Goal: Information Seeking & Learning: Find specific fact

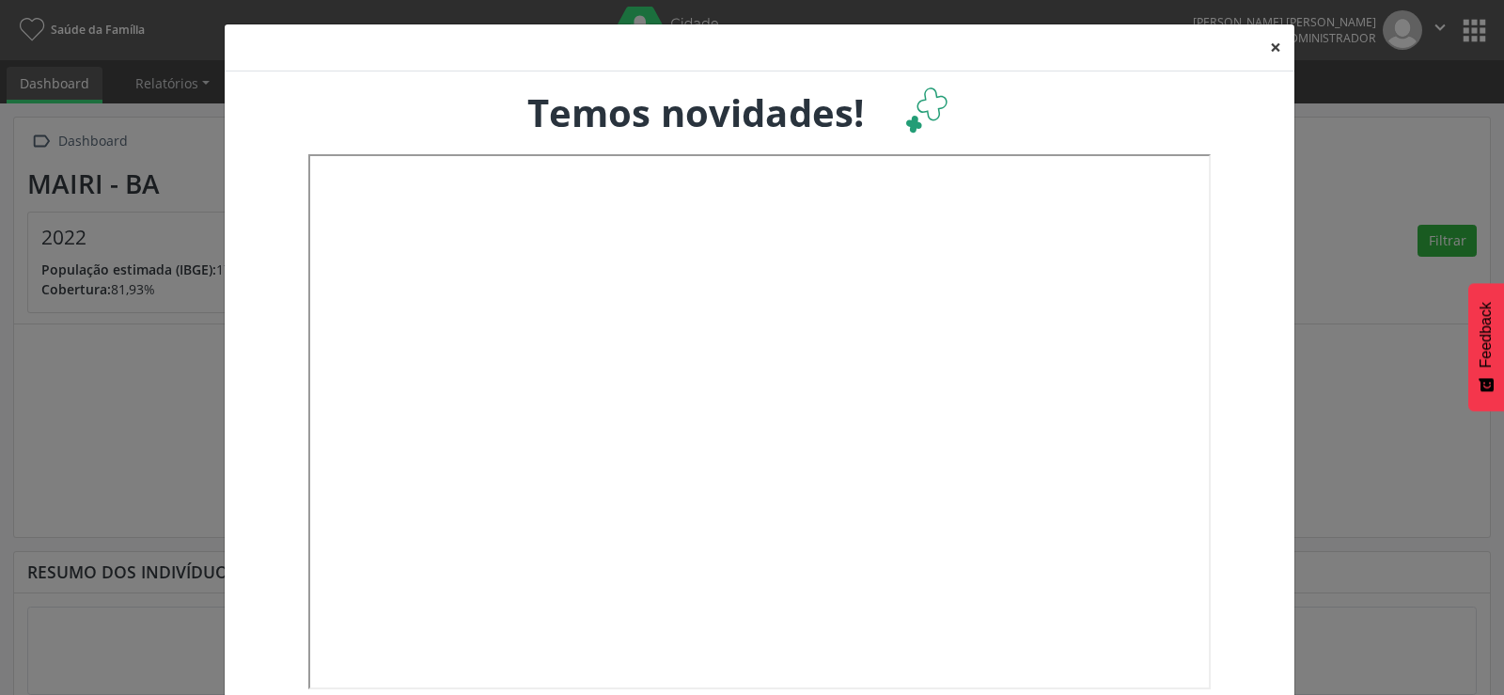
click at [1267, 45] on button "×" at bounding box center [1276, 47] width 38 height 46
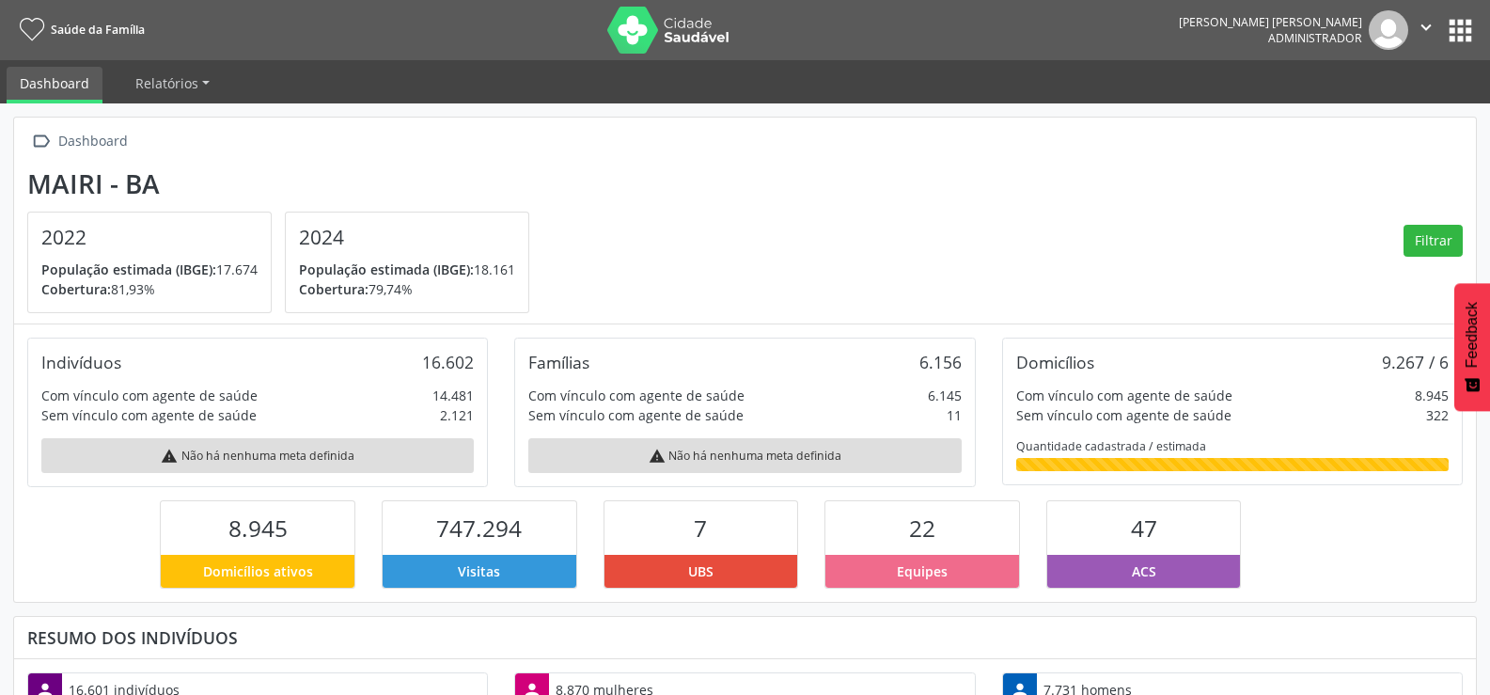
click at [1446, 29] on button "apps" at bounding box center [1460, 30] width 33 height 33
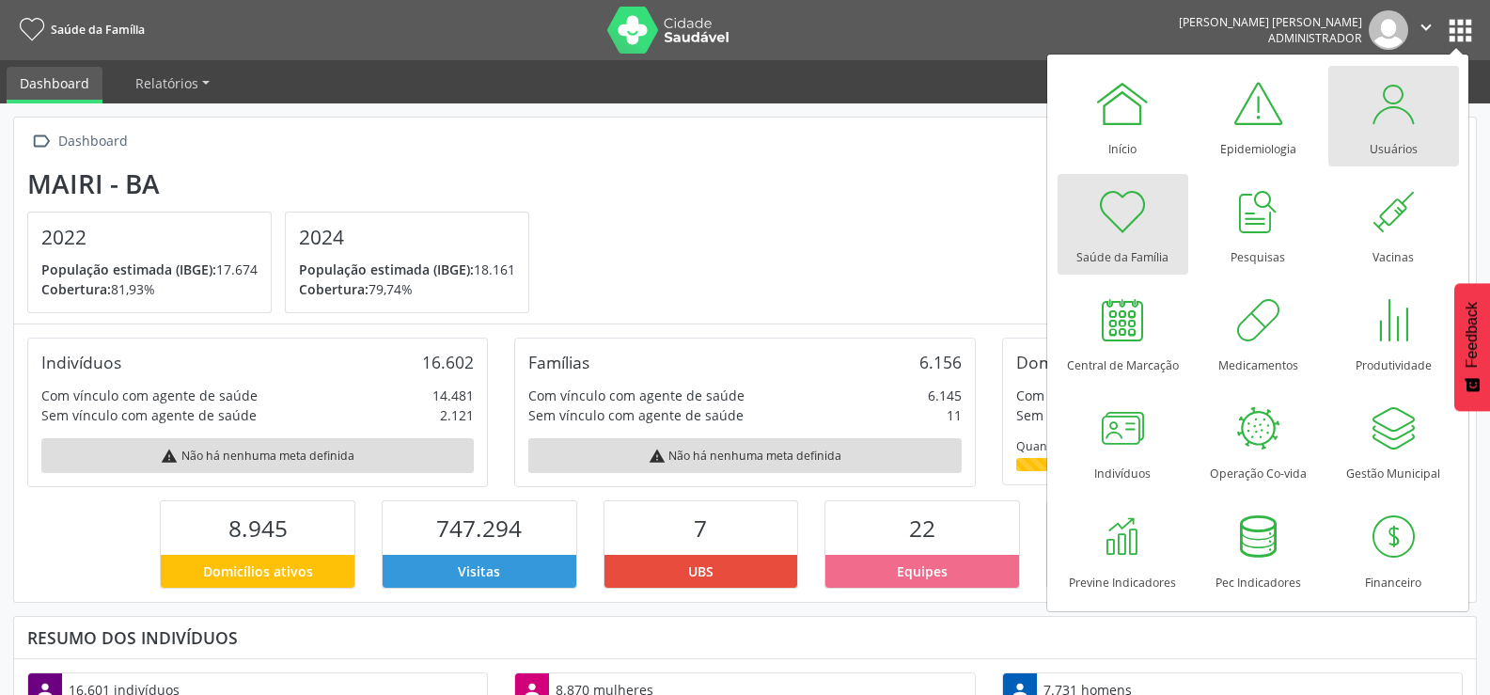
click at [1394, 140] on div "Usuários" at bounding box center [1394, 144] width 48 height 25
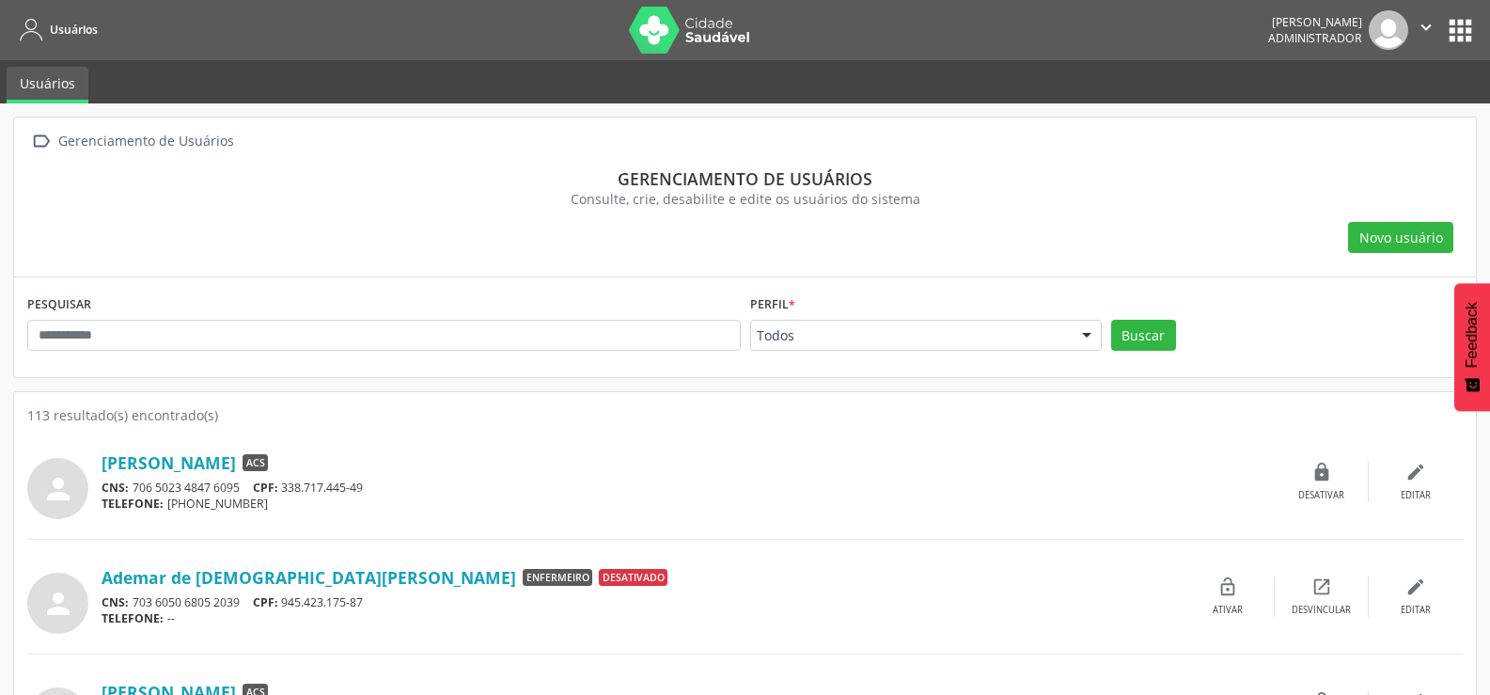
click at [1466, 28] on button "apps" at bounding box center [1460, 30] width 33 height 33
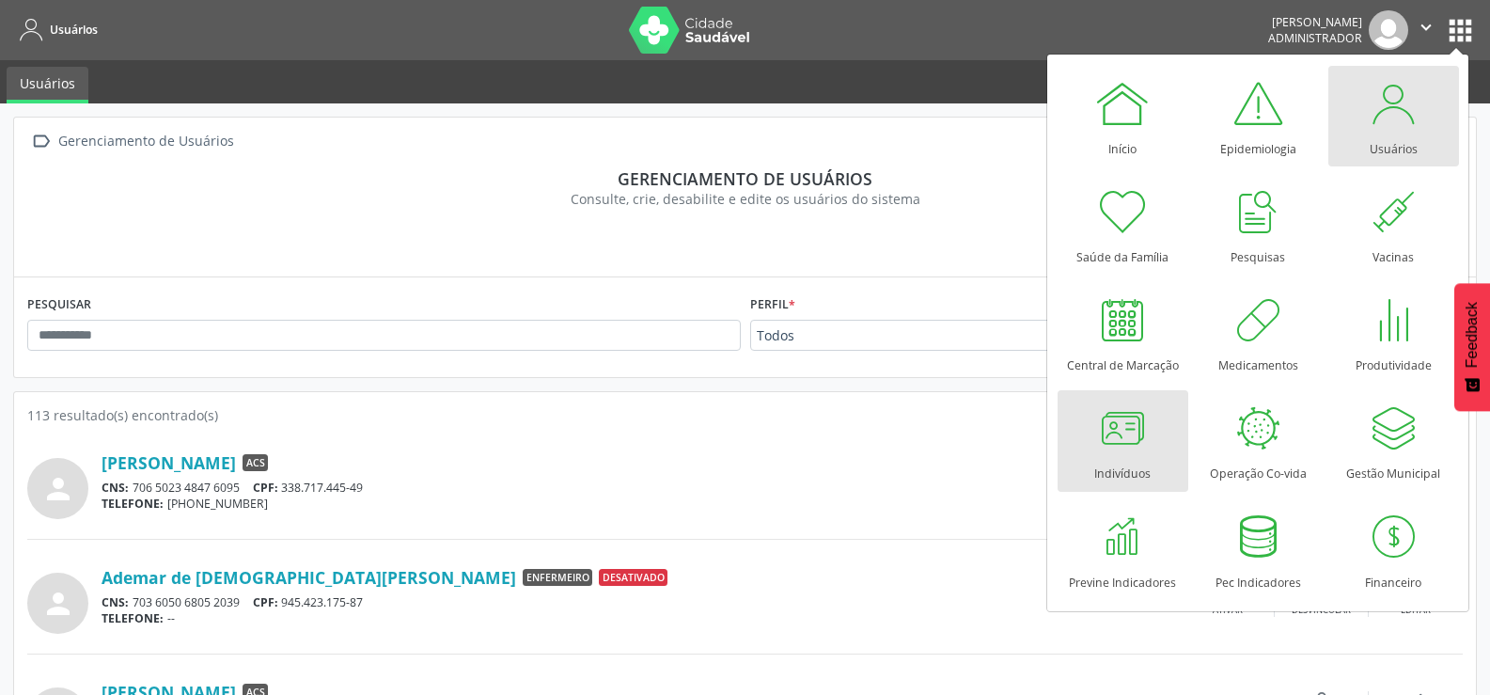
click at [1123, 450] on div at bounding box center [1122, 428] width 56 height 56
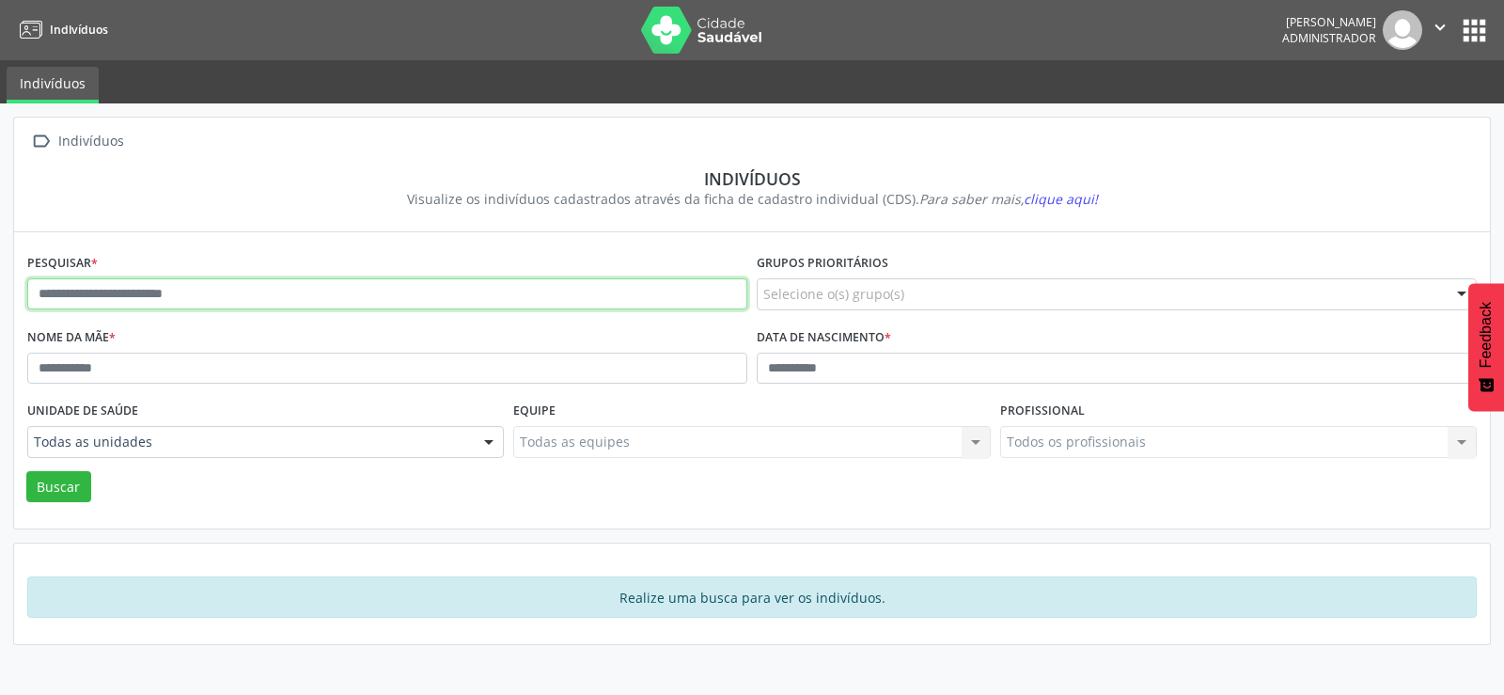
click at [290, 297] on input "text" at bounding box center [387, 294] width 720 height 32
type input "**********"
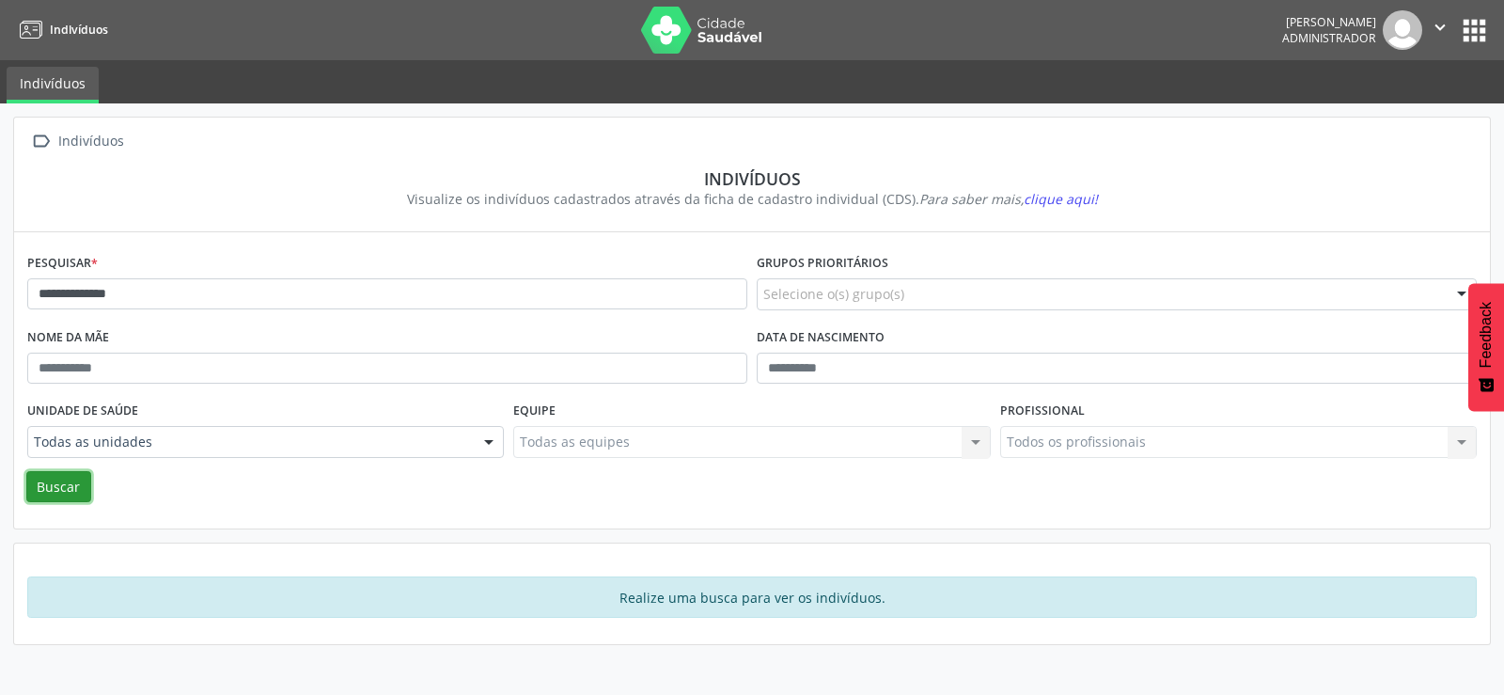
click at [66, 491] on button "Buscar" at bounding box center [58, 487] width 65 height 32
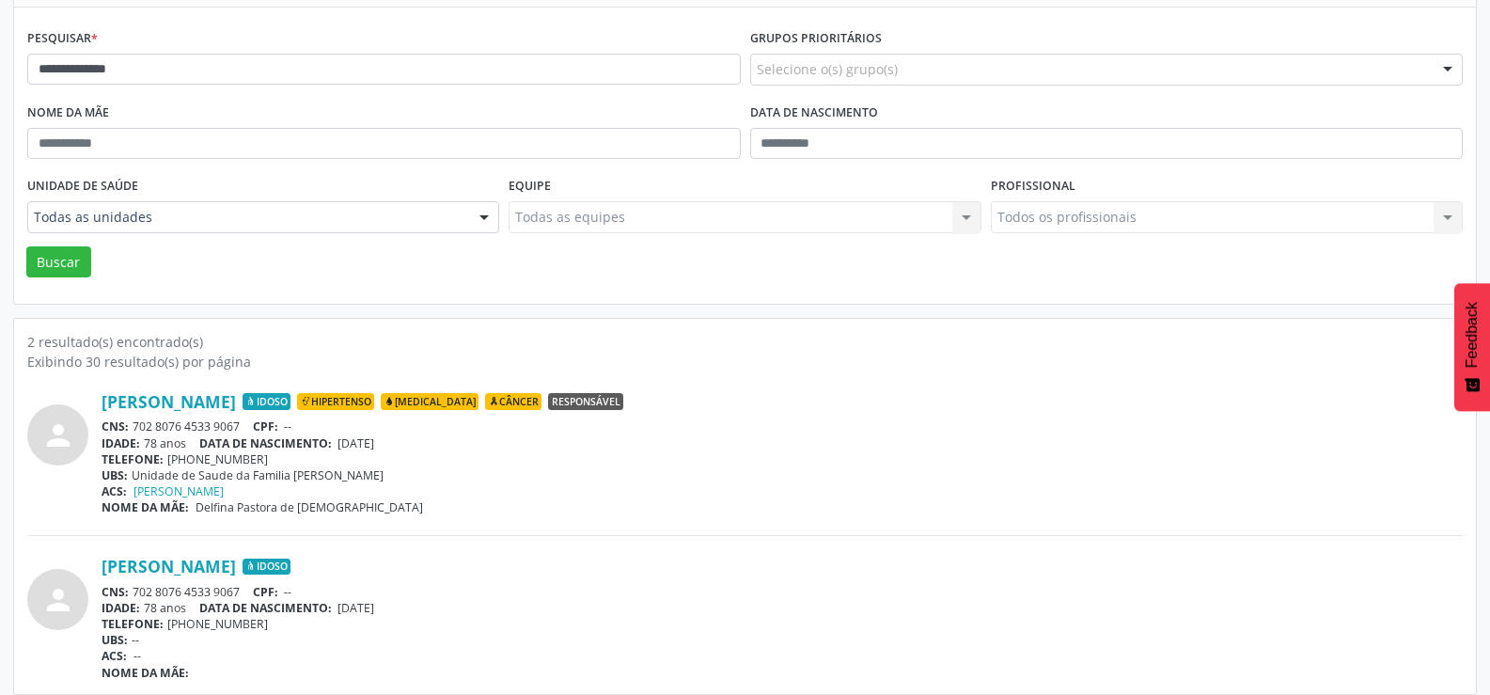
scroll to position [238, 0]
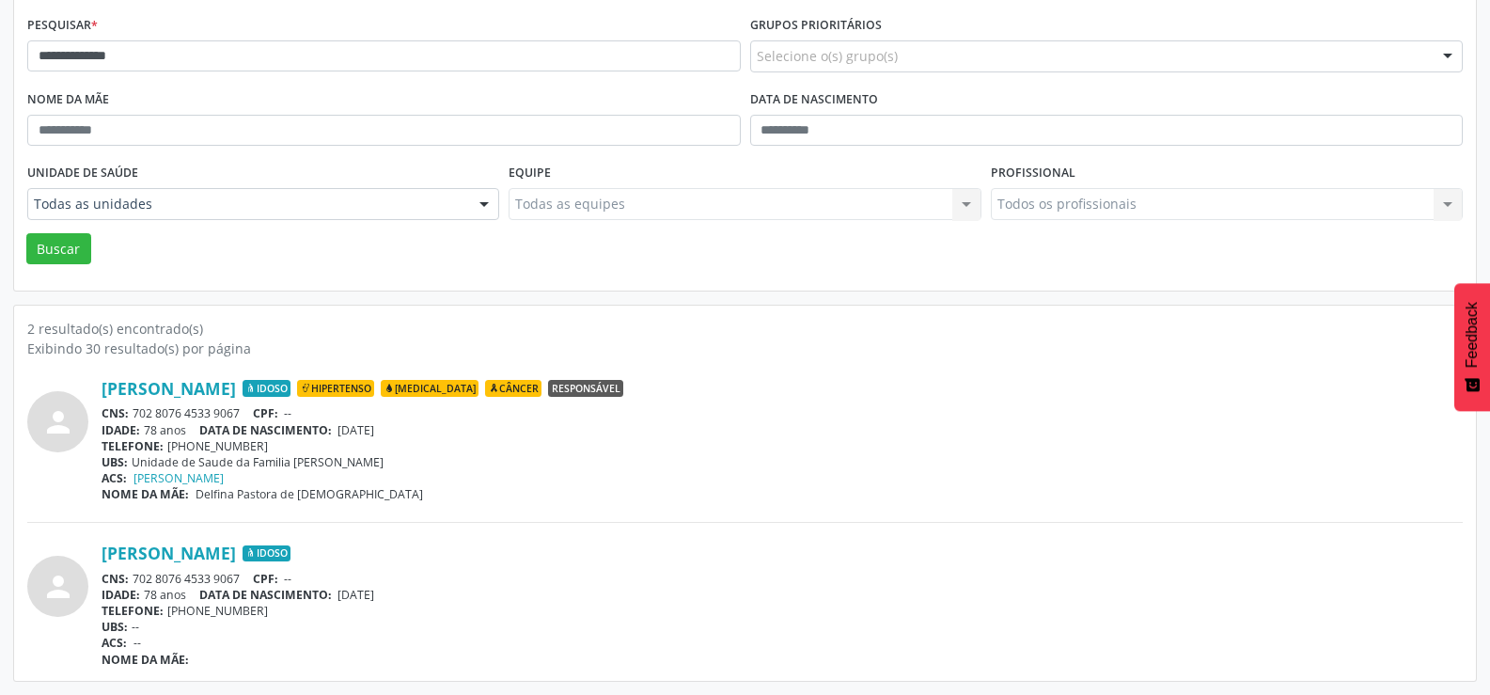
drag, startPoint x: 135, startPoint y: 416, endPoint x: 249, endPoint y: 419, distance: 113.8
click at [249, 419] on div "CNS: 702 8076 4533 9067 CPF: --" at bounding box center [782, 413] width 1361 height 16
copy div "702 8076 4533 9067"
